Goal: Information Seeking & Learning: Check status

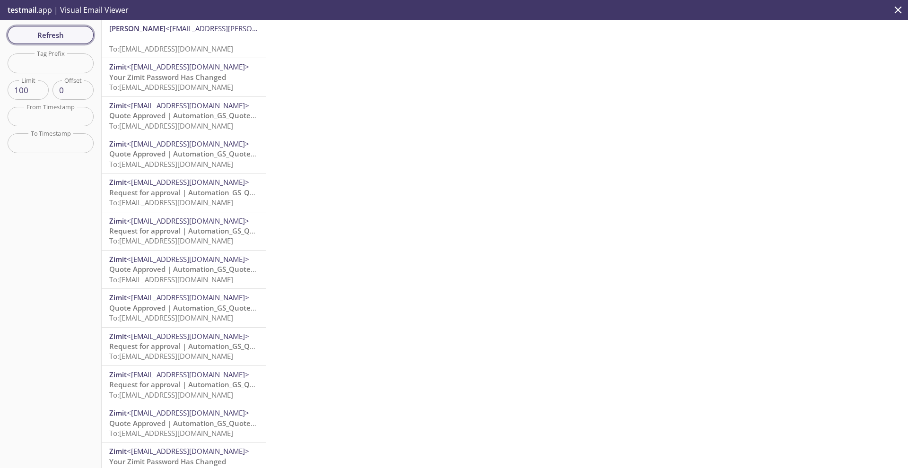
click at [59, 37] on span "Refresh" at bounding box center [50, 35] width 71 height 12
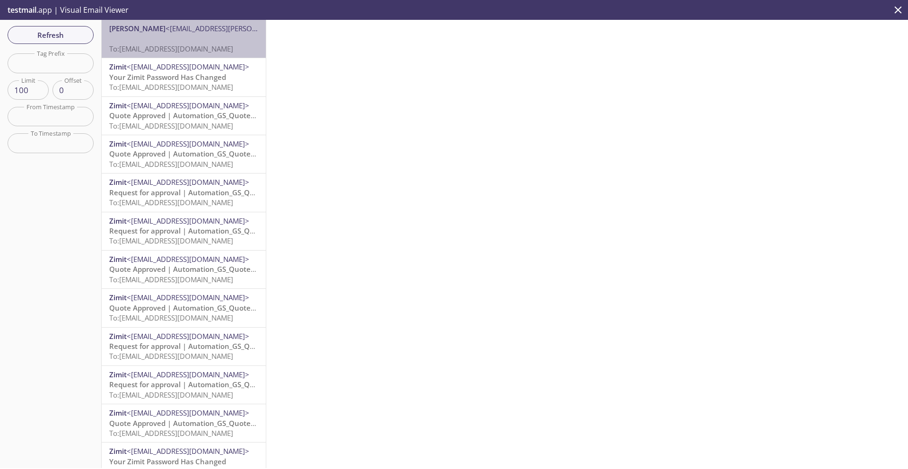
click at [161, 44] on span "To: 98gj9.changepassword@inbox.testmail.app" at bounding box center [171, 48] width 124 height 9
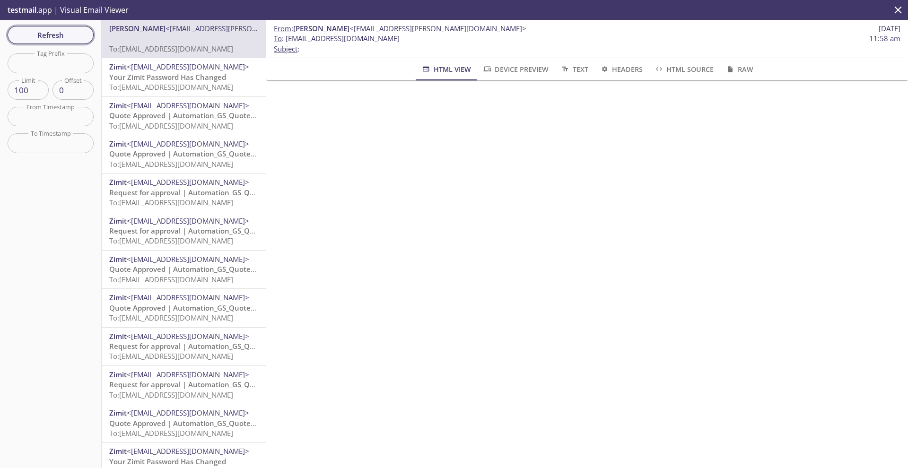
click at [61, 39] on span "Refresh" at bounding box center [50, 35] width 71 height 12
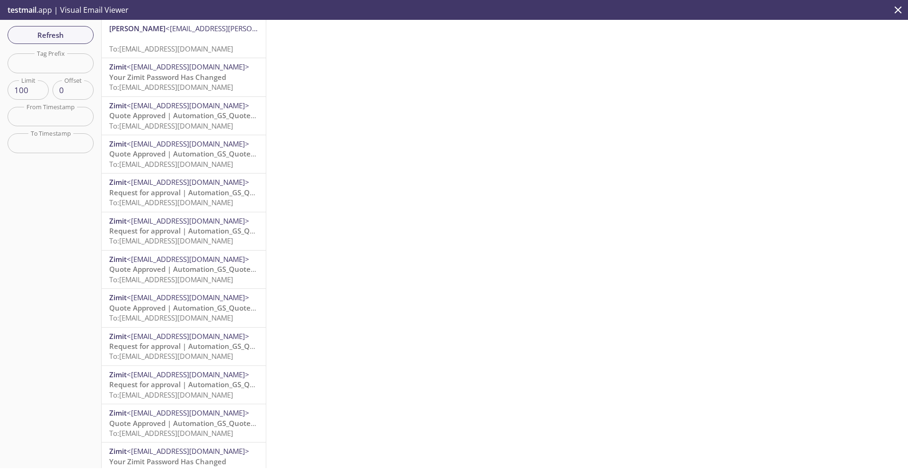
click at [63, 260] on div "Refresh Filters Tag Prefix Tag Prefix Limit 100 Limit Offset 0 Offset From Time…" at bounding box center [51, 244] width 102 height 448
click at [208, 42] on p "To: 98gj9.changepassword@inbox.testmail.app" at bounding box center [183, 44] width 149 height 20
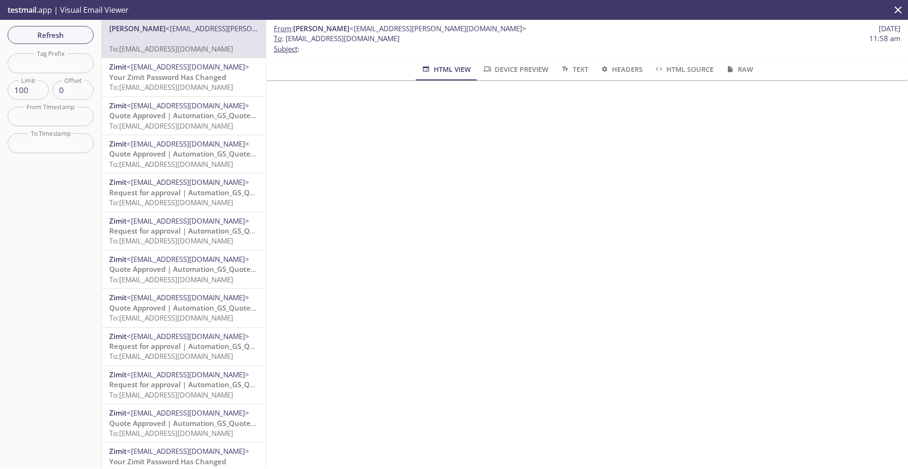
drag, startPoint x: 429, startPoint y: 39, endPoint x: 287, endPoint y: 40, distance: 142.8
click at [287, 40] on span "To : 98gj9.changepassword@inbox.testmail.app 11:58 am" at bounding box center [587, 39] width 626 height 10
copy span "[EMAIL_ADDRESS][DOMAIN_NAME]"
click at [69, 41] on button "Refresh" at bounding box center [51, 35] width 86 height 18
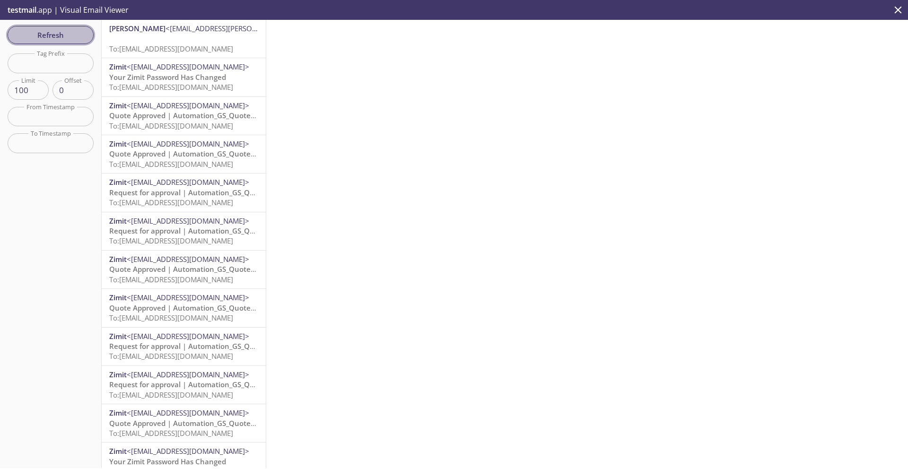
click at [63, 37] on span "Refresh" at bounding box center [50, 35] width 71 height 12
